Goal: Task Accomplishment & Management: Manage account settings

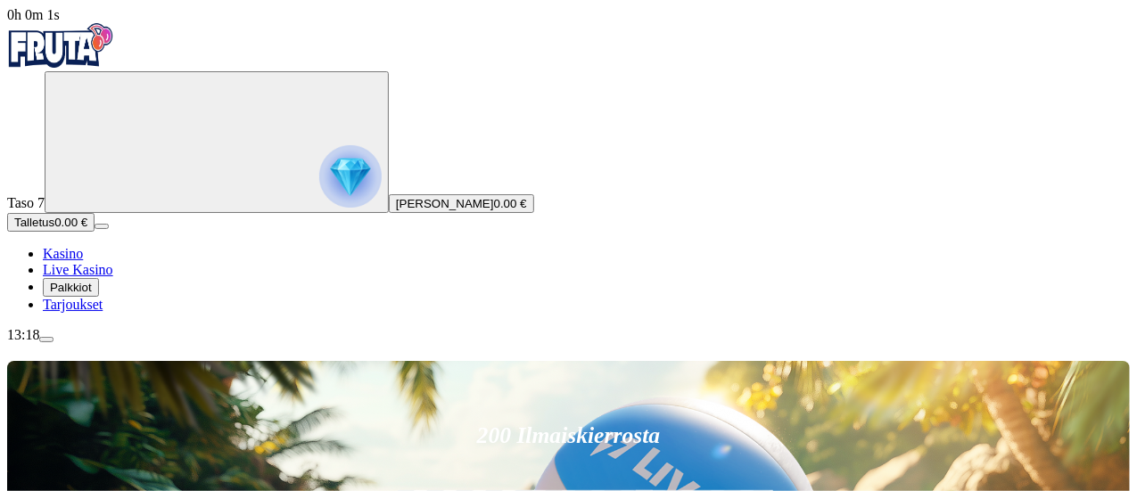
click at [319, 178] on img "Primary" at bounding box center [350, 176] width 62 height 62
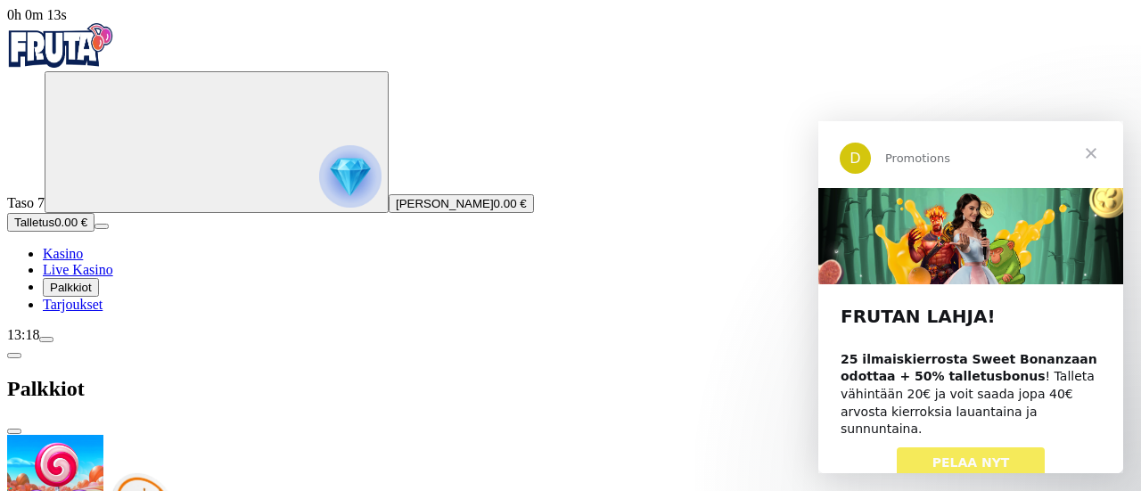
scroll to position [7, 0]
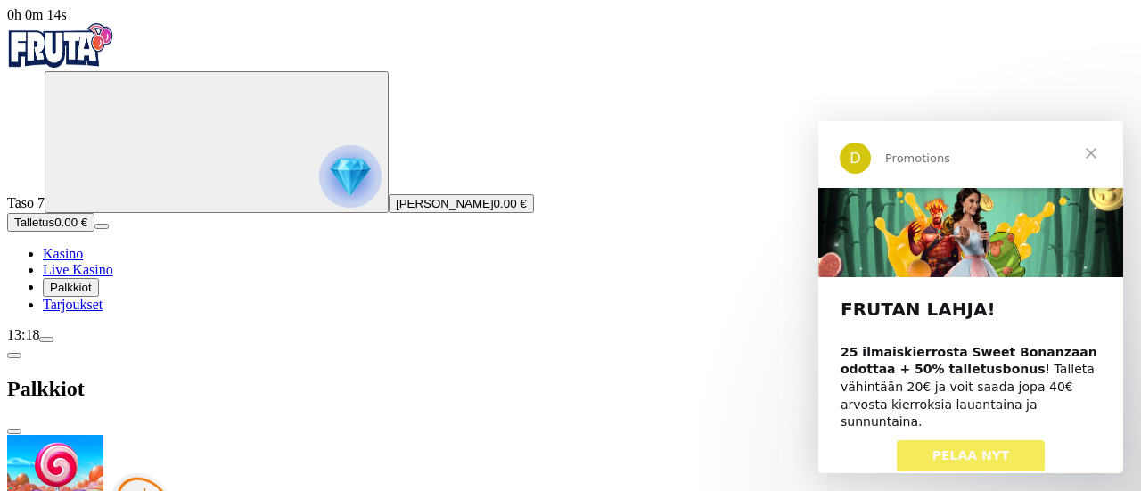
click at [1095, 156] on span "Sulje" at bounding box center [1091, 153] width 64 height 64
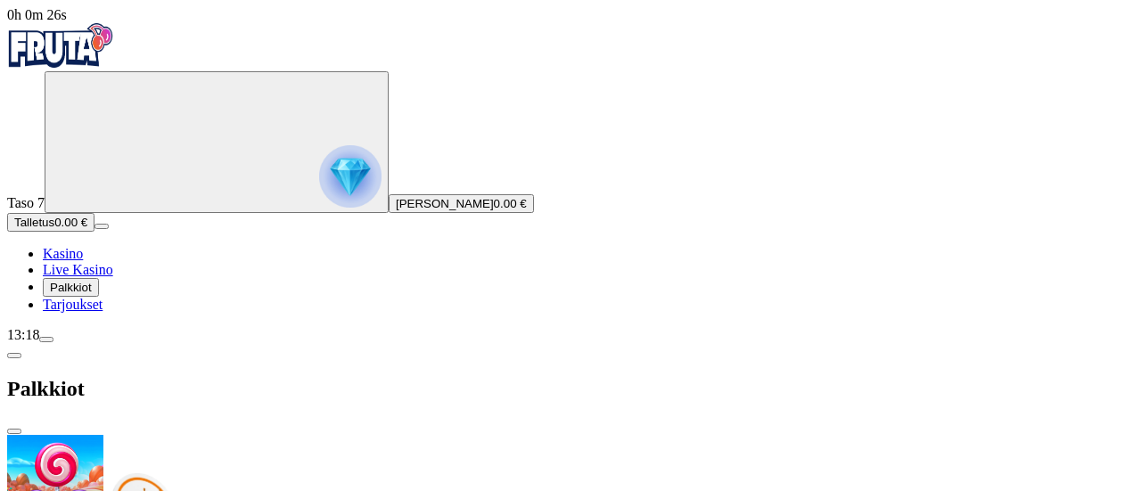
scroll to position [441, 0]
click at [46, 340] on span "menu icon" at bounding box center [46, 340] width 0 height 0
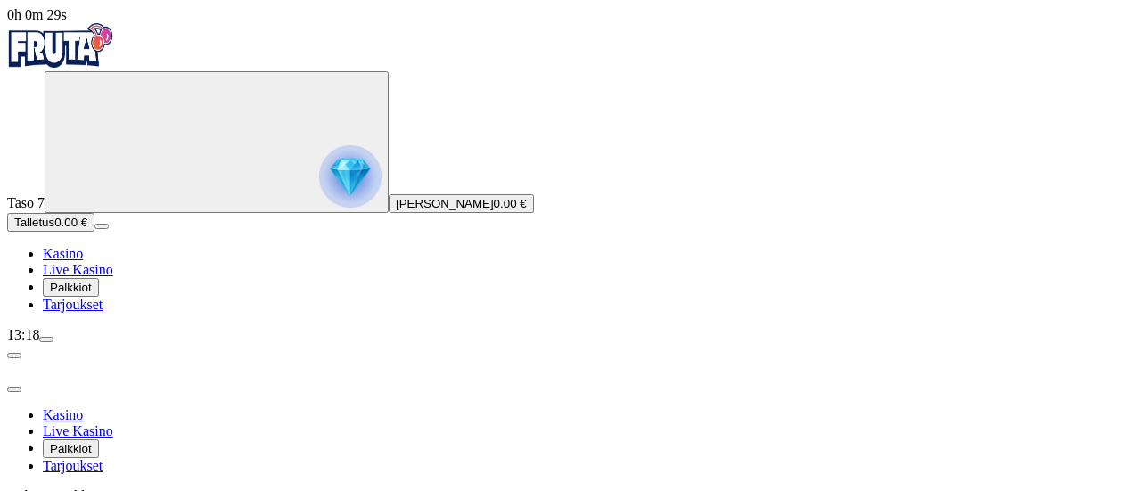
scroll to position [140, 0]
